Goal: Task Accomplishment & Management: Complete application form

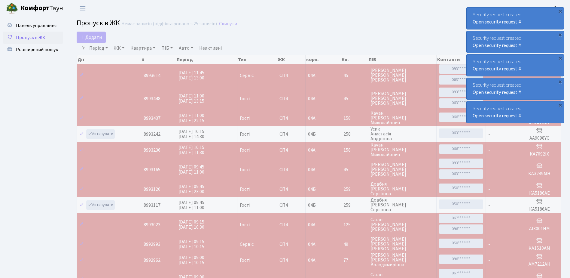
select select "25"
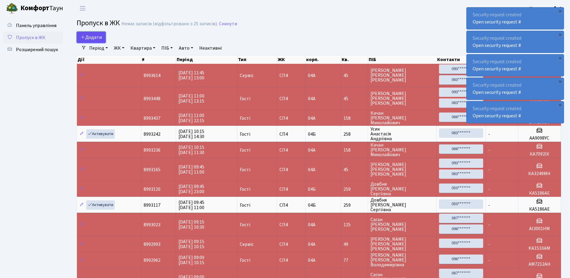
click at [99, 39] on span "Додати" at bounding box center [91, 37] width 21 height 7
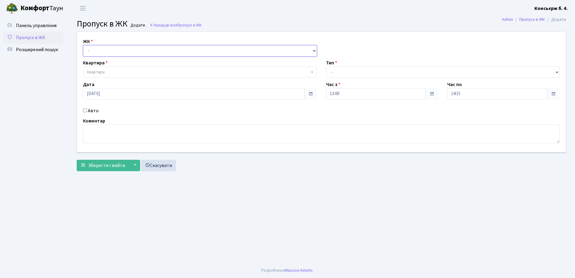
click at [103, 48] on select "- СП4, Столичне шосе, 5" at bounding box center [200, 50] width 234 height 11
click at [83, 45] on select "- СП4, Столичне шосе, 5" at bounding box center [200, 50] width 234 height 11
click at [107, 54] on select "- СП4, Столичне шосе, 5" at bounding box center [200, 50] width 234 height 11
select select "325"
click at [83, 45] on select "- СП4, Столичне шосе, 5" at bounding box center [200, 50] width 234 height 11
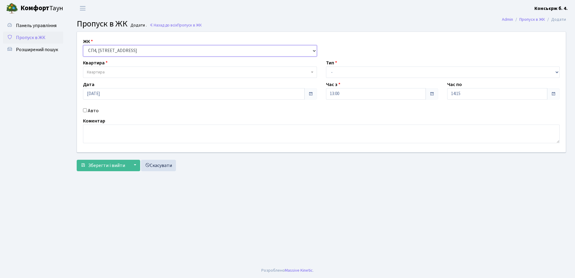
select select
click at [44, 38] on span "Пропуск в ЖК" at bounding box center [30, 37] width 29 height 7
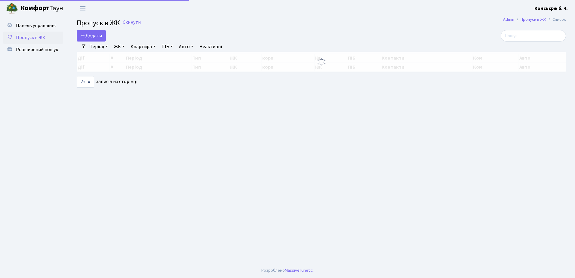
select select "25"
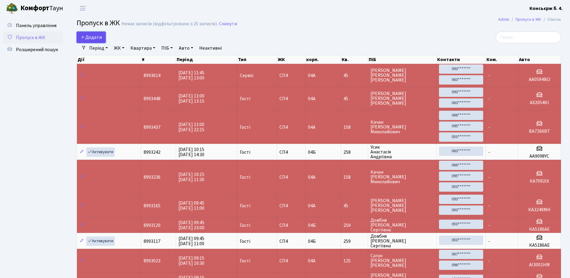
click at [95, 36] on span "Додати" at bounding box center [91, 37] width 21 height 7
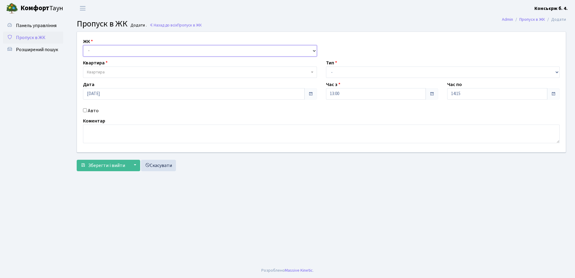
click at [129, 52] on select "- СП4, Столичне шосе, 5" at bounding box center [200, 50] width 234 height 11
select select "325"
click at [83, 45] on select "- СП4, Столичне шосе, 5" at bounding box center [200, 50] width 234 height 11
select select
click at [124, 72] on span "Квартира" at bounding box center [198, 72] width 222 height 6
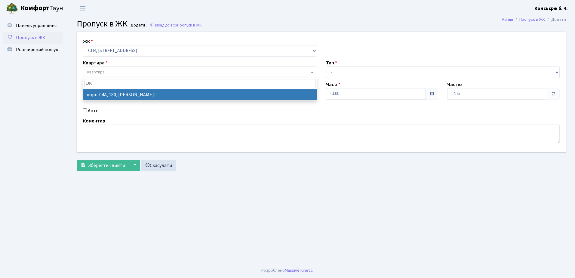
type input "180"
select select "21208"
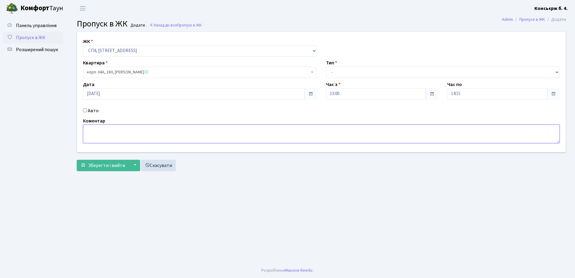
click at [98, 130] on textarea at bounding box center [321, 133] width 477 height 19
type textarea "ЗАЙЧЕНКО ВАЛЕРІЙ ПРОПУСТИТИ"
click at [348, 73] on select "- Доставка Таксі Гості Сервіс" at bounding box center [443, 71] width 234 height 11
select select "18"
click at [326, 66] on select "- Доставка Таксі Гості Сервіс" at bounding box center [443, 71] width 234 height 11
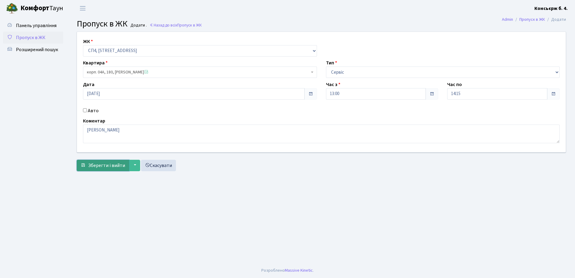
click at [95, 167] on span "Зберегти і вийти" at bounding box center [106, 165] width 37 height 7
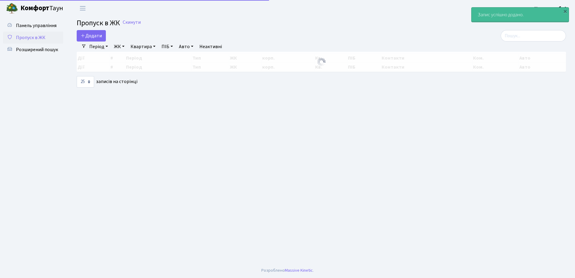
select select "25"
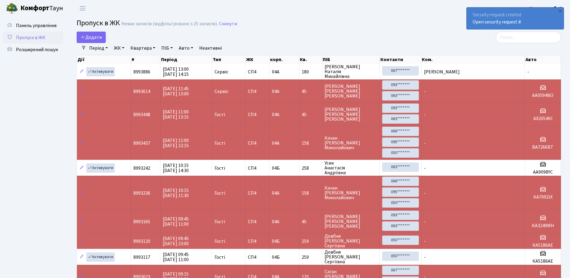
click at [30, 41] on link "Пропуск в ЖК" at bounding box center [33, 38] width 60 height 12
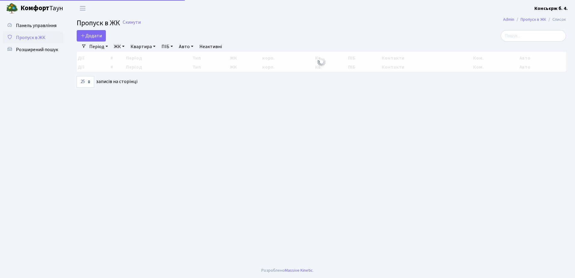
select select "25"
